Goal: Task Accomplishment & Management: Complete application form

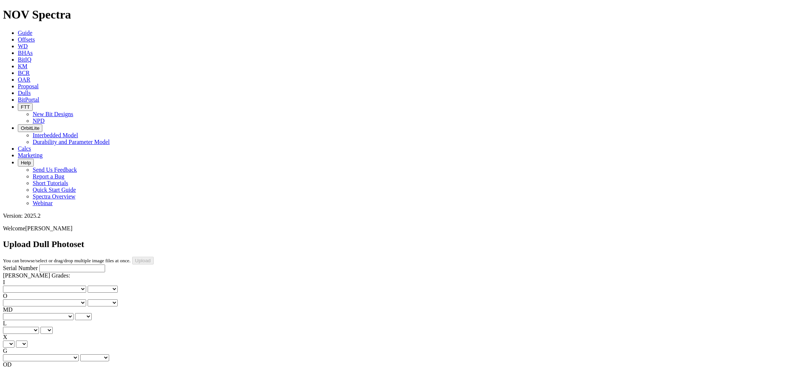
click at [39, 83] on link "Proposal" at bounding box center [28, 86] width 21 height 6
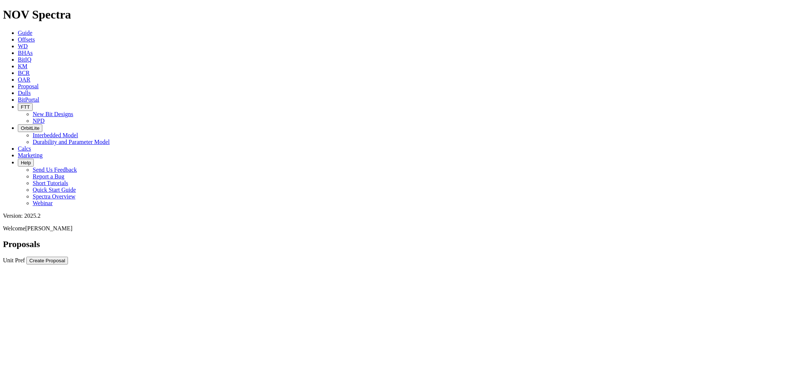
click at [31, 90] on link "Dulls" at bounding box center [24, 93] width 13 height 6
click at [624, 279] on div at bounding box center [396, 279] width 786 height 0
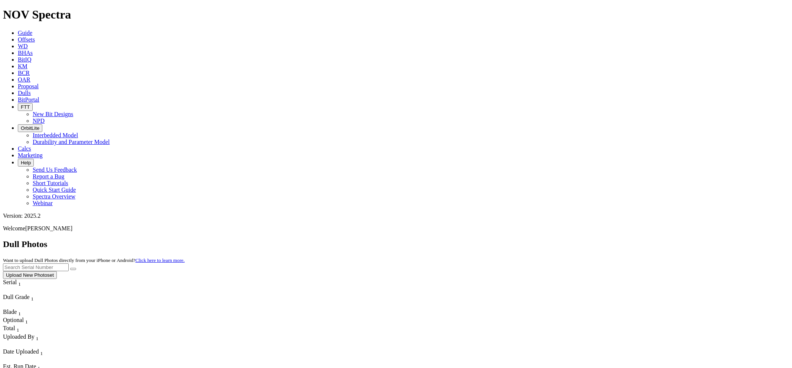
click at [69, 263] on input "text" at bounding box center [36, 267] width 66 height 8
paste input "S318124"
type input "S318124"
click at [70, 268] on button "submit" at bounding box center [73, 269] width 6 height 2
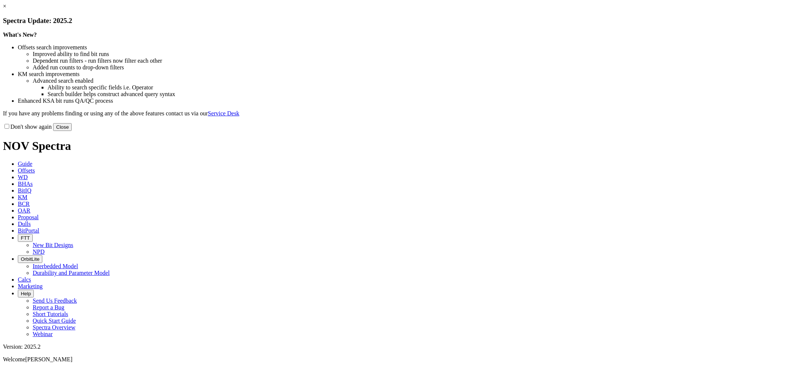
click at [72, 131] on button "Close" at bounding box center [62, 127] width 19 height 8
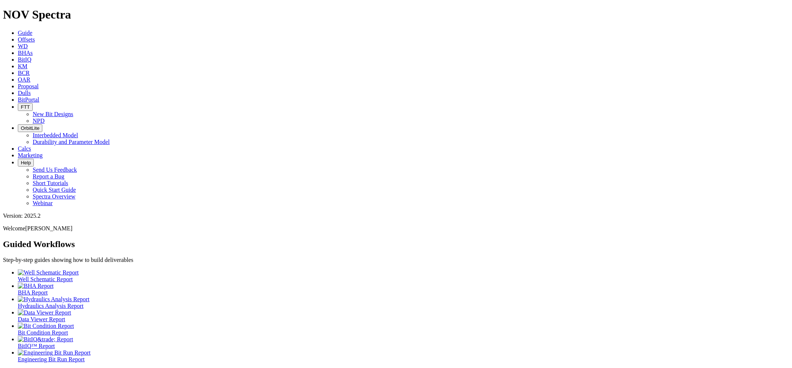
click at [31, 90] on span "Dulls" at bounding box center [24, 93] width 13 height 6
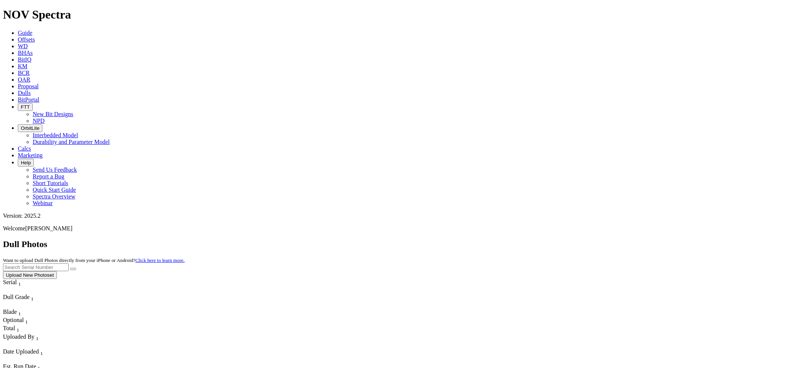
click at [69, 263] on input "text" at bounding box center [36, 267] width 66 height 8
paste input "S318124"
type input "S318124"
click at [70, 268] on button "submit" at bounding box center [73, 269] width 6 height 2
click at [57, 271] on button "Upload New Photoset" at bounding box center [30, 275] width 54 height 8
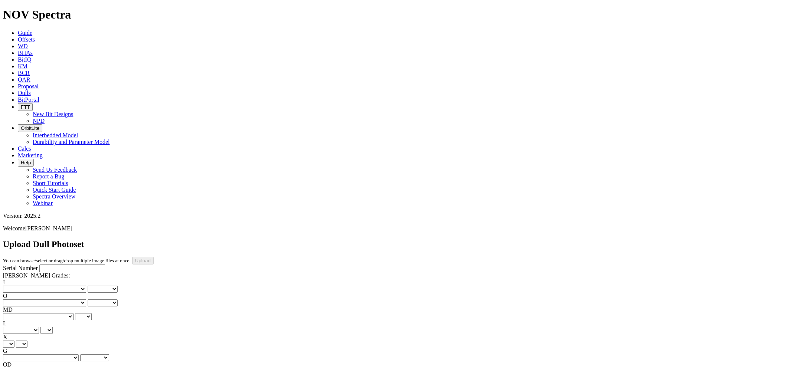
paste input "S318124"
type input "S318124"
click at [36, 286] on select "No lost, worn or damaged cutters 0 1 2 3 4 5 6 7 8 No diamond table left on any…" at bounding box center [44, 289] width 83 height 7
select select "number:1"
click at [15, 286] on select "No lost, worn or damaged cutters 0 1 2 3 4 5 6 7 8 No diamond table left on any…" at bounding box center [44, 289] width 83 height 7
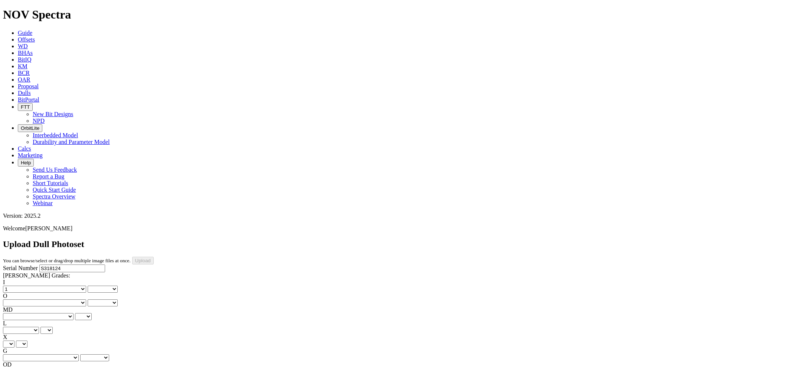
select select "number:1"
click at [79, 299] on select "No lost, worn or damaged cutters 0 1 2 3 4 5 6 7 8 No diamond table left on any…" at bounding box center [44, 302] width 83 height 7
select select "number:1"
click at [52, 299] on select "No lost, worn or damaged cutters 0 1 2 3 4 5 6 7 8 No diamond table left on any…" at bounding box center [44, 302] width 83 height 7
select select "number:1"
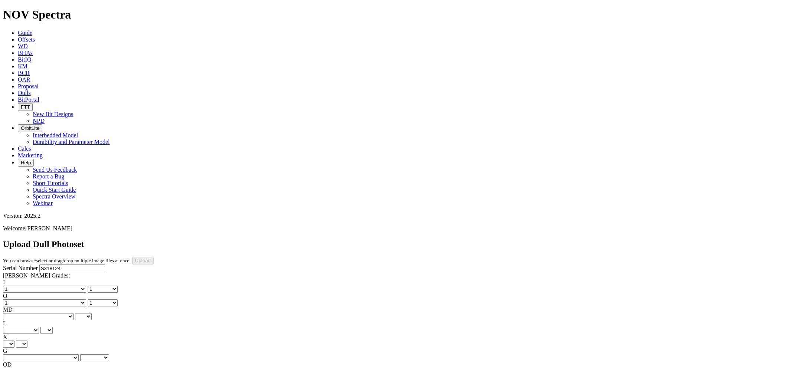
click at [43, 313] on select "BF - Bond Failure BT - Broken Teeth/Cutters BU - Balled Up Bit CR - Cored CT - …" at bounding box center [38, 316] width 71 height 7
select select "string:WT"
click at [15, 313] on select "BF - Bond Failure BT - Broken Teeth/Cutters BU - Balled Up Bit CR - Cored CT - …" at bounding box center [38, 316] width 71 height 7
select select "string:WT"
click at [39, 327] on select "A - All C - Cone G - Gauge N - Nose S - Shoulder T - Taper" at bounding box center [21, 330] width 36 height 7
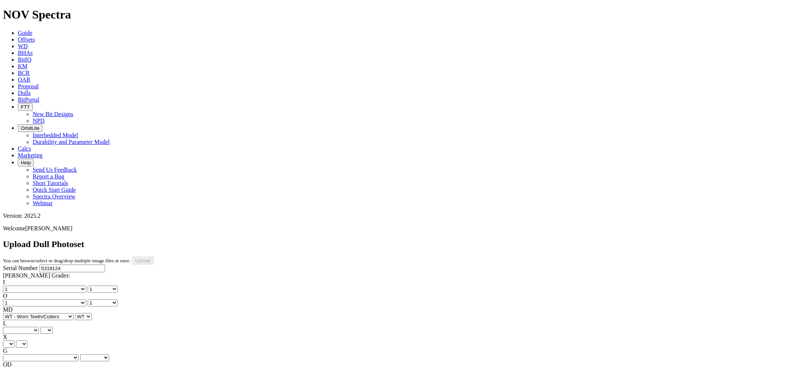
select select "string:A"
click at [39, 327] on select "A - All C - Cone G - Gauge N - Nose S - Shoulder T - Taper" at bounding box center [21, 330] width 36 height 7
select select "string:A"
click at [14, 341] on select "X" at bounding box center [9, 344] width 12 height 7
select select "string:X"
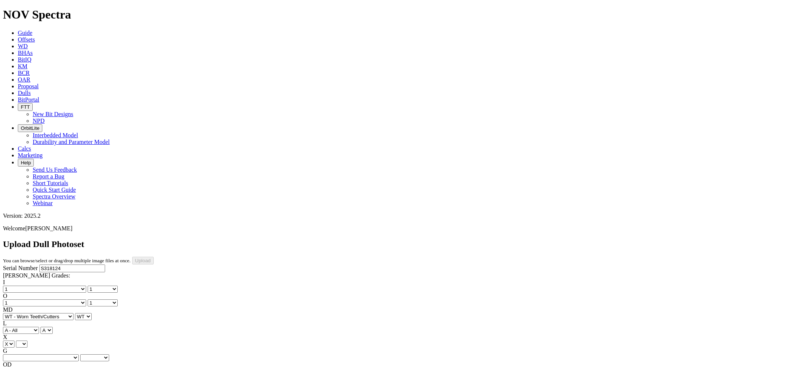
click at [14, 341] on select "X" at bounding box center [9, 344] width 12 height 7
select select "string:X"
click at [79, 354] on select "Unknown I - In Gauge 1 - 1/16 in Undergauge" 2 - 2/16 in Undergauge = ⅛ in" 8 -…" at bounding box center [41, 357] width 76 height 7
select select "string:I"
click at [52, 354] on select "Unknown I - In Gauge 1 - 1/16 in Undergauge" 2 - 2/16 in Undergauge = ⅛ in" 8 -…" at bounding box center [41, 357] width 76 height 7
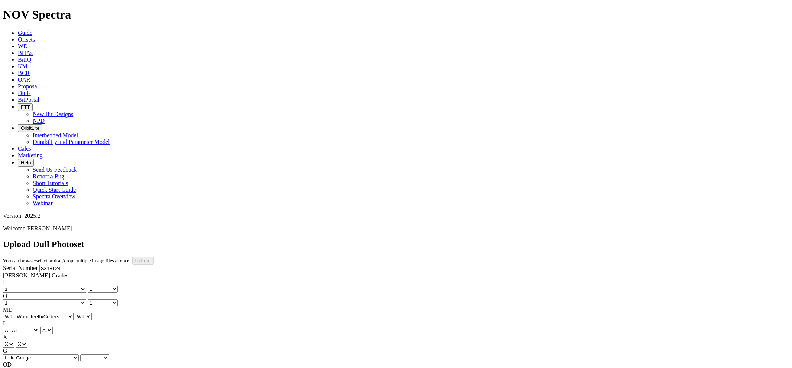
select select "string:I"
click at [40, 368] on select "BF - Bond Failure BT - Broken Teeth/Cutters BU - Balled Up Bit CR - Cored CT - …" at bounding box center [38, 371] width 71 height 7
select select "string:NO"
click at [15, 368] on select "BF - Bond Failure BT - Broken Teeth/Cutters BU - Balled Up Bit CR - Cored CT - …" at bounding box center [38, 371] width 71 height 7
select select "string:NO"
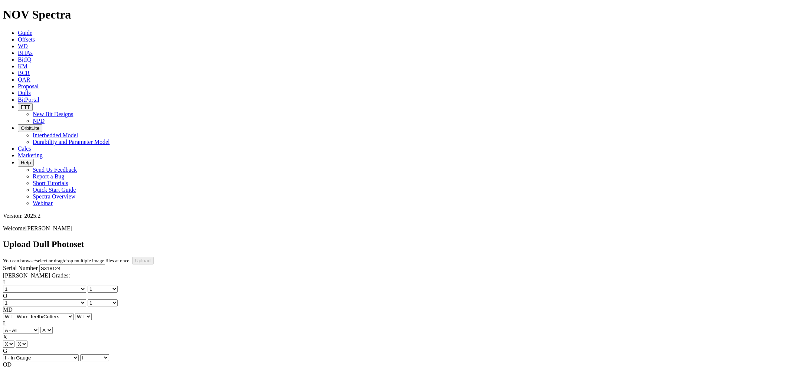
select select "string:TD"
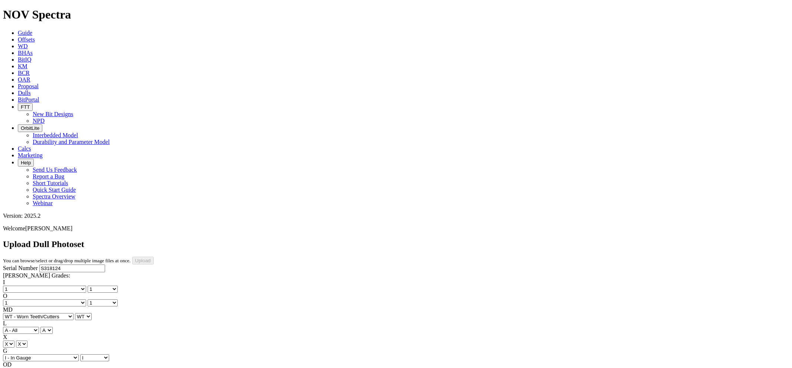
type input "[DATE]"
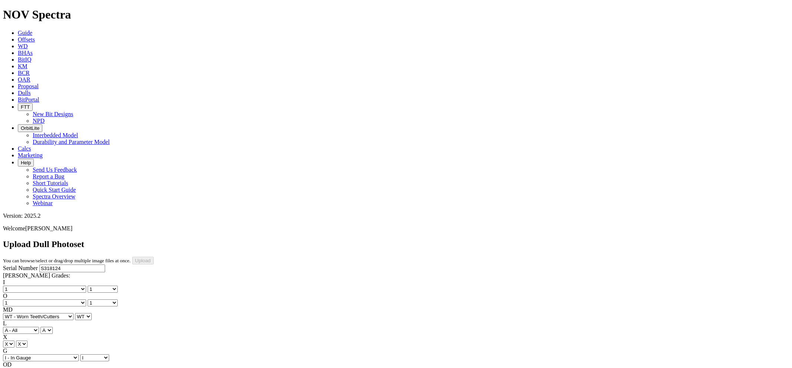
click at [18, 90] on icon at bounding box center [18, 93] width 0 height 6
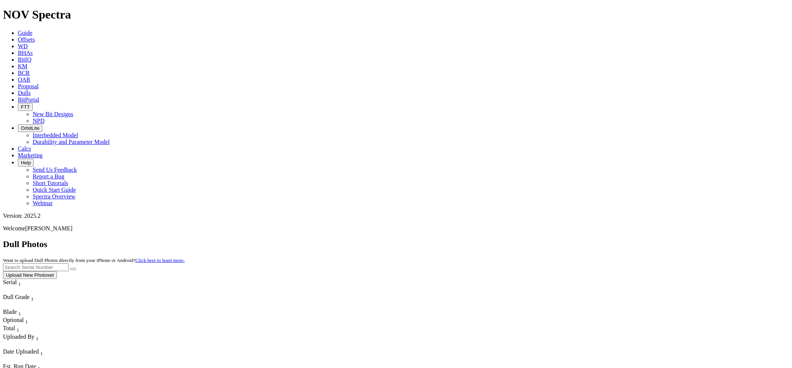
click at [69, 263] on input "text" at bounding box center [36, 267] width 66 height 8
paste input "S312025"
type input "S312025"
click at [70, 268] on button "submit" at bounding box center [73, 269] width 6 height 2
